Goal: Task Accomplishment & Management: Use online tool/utility

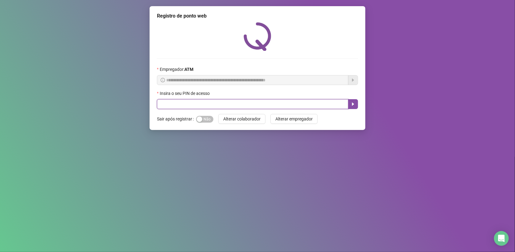
click at [221, 103] on input "text" at bounding box center [253, 104] width 192 height 10
type input "****"
click at [350, 103] on button "button" at bounding box center [353, 104] width 10 height 10
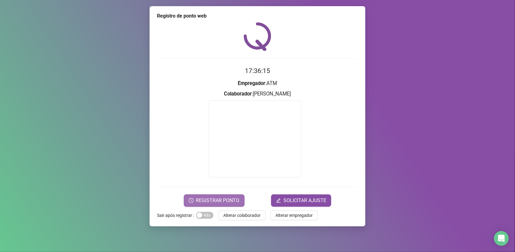
click at [223, 197] on span "REGISTRAR PONTO" at bounding box center [217, 200] width 43 height 7
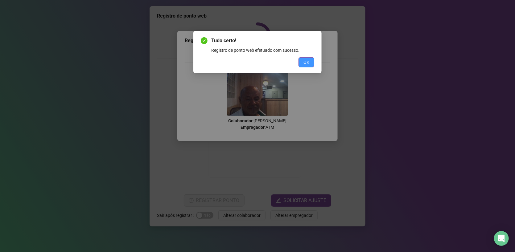
click at [306, 58] on button "OK" at bounding box center [307, 62] width 16 height 10
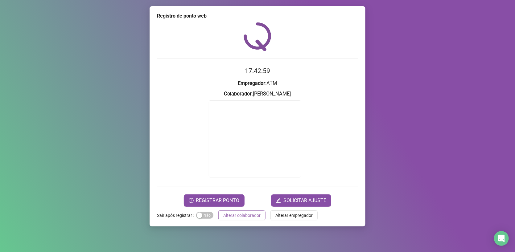
click at [246, 215] on span "Alterar colaborador" at bounding box center [241, 215] width 37 height 7
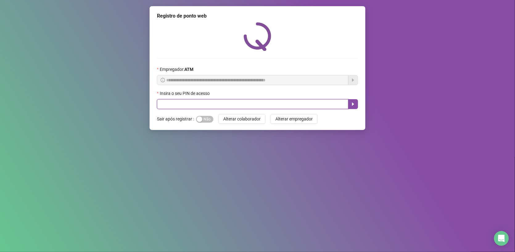
click at [219, 103] on input "text" at bounding box center [253, 104] width 192 height 10
type input "*****"
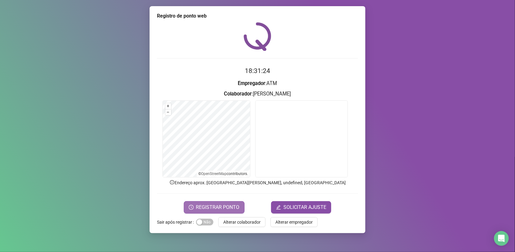
click at [220, 202] on button "REGISTRAR PONTO" at bounding box center [214, 207] width 61 height 12
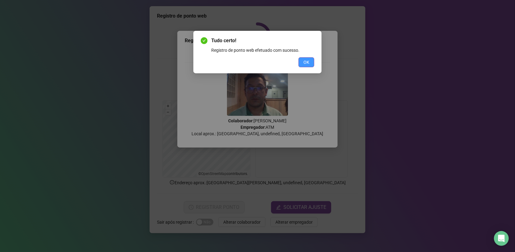
drag, startPoint x: 318, startPoint y: 64, endPoint x: 309, endPoint y: 61, distance: 9.2
click at [317, 64] on div "Tudo certo! Registro de ponto web efetuado com sucesso. OK" at bounding box center [257, 52] width 128 height 43
click at [309, 61] on span "OK" at bounding box center [307, 62] width 6 height 7
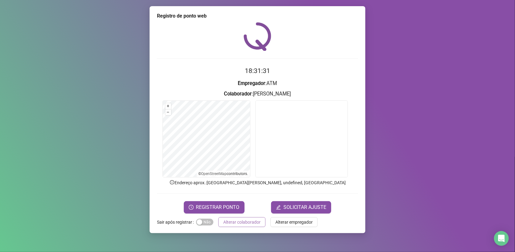
click at [235, 223] on span "Alterar colaborador" at bounding box center [241, 222] width 37 height 7
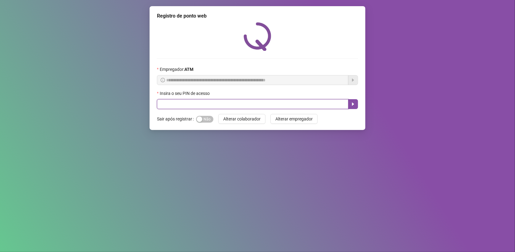
click at [238, 107] on input "text" at bounding box center [253, 104] width 192 height 10
type input "****"
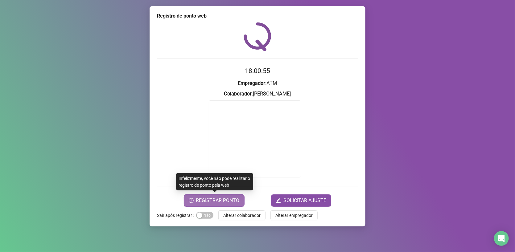
click at [226, 199] on span "REGISTRAR PONTO" at bounding box center [217, 200] width 43 height 7
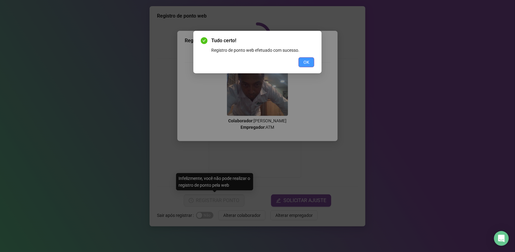
click at [305, 63] on span "OK" at bounding box center [307, 62] width 6 height 7
